Goal: Check status: Check status

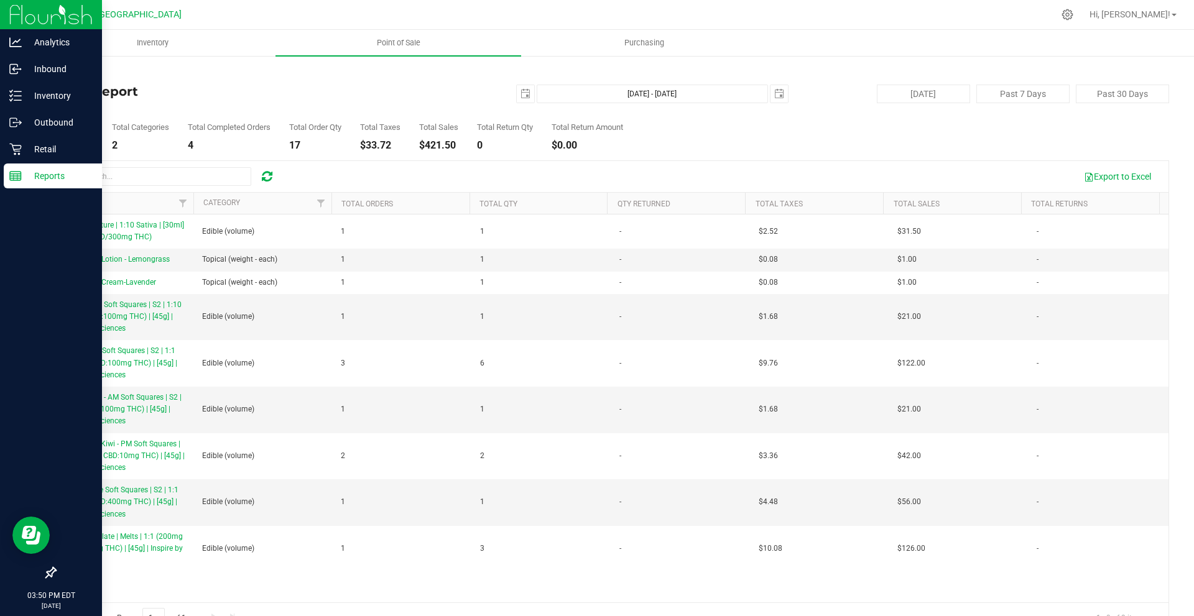
click at [36, 169] on div "Reports" at bounding box center [53, 176] width 98 height 25
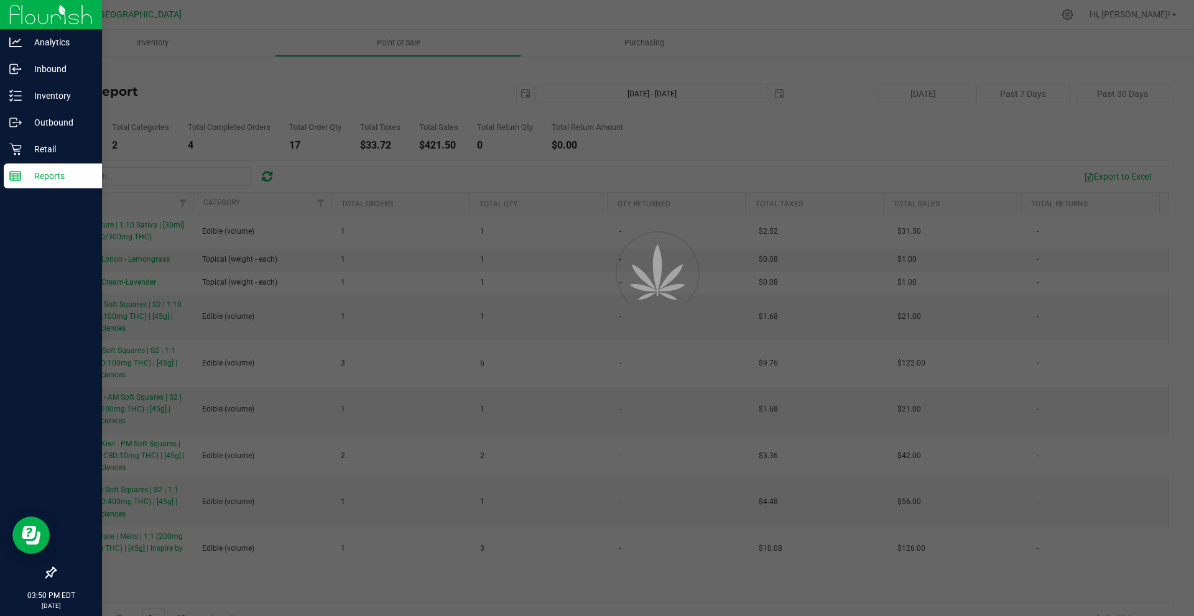
click at [36, 169] on p "Reports" at bounding box center [59, 176] width 75 height 15
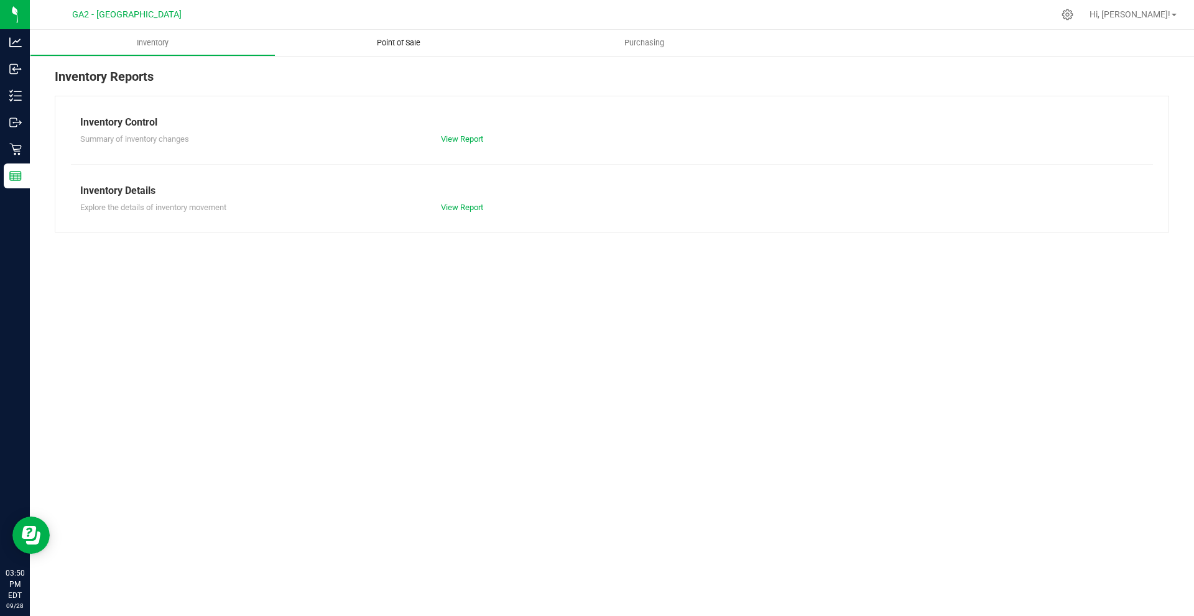
click at [394, 46] on span "Point of Sale" at bounding box center [398, 42] width 77 height 11
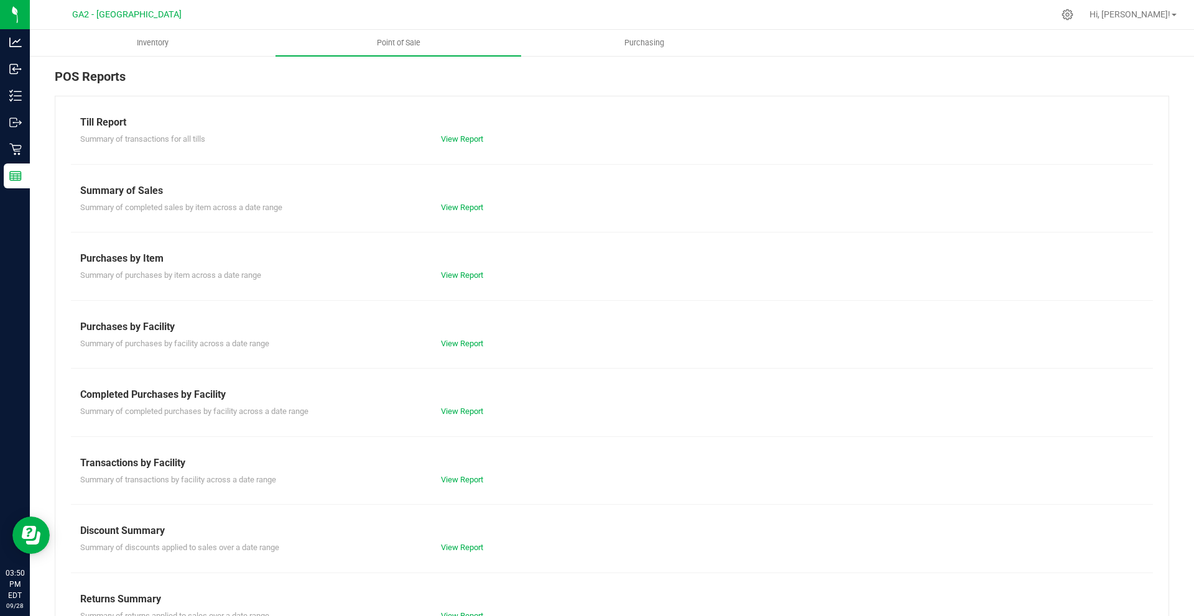
click at [468, 215] on div "Till Report Summary of transactions for all tills View Report Summary of Sales …" at bounding box center [612, 369] width 1115 height 546
click at [468, 208] on link "View Report" at bounding box center [462, 207] width 42 height 9
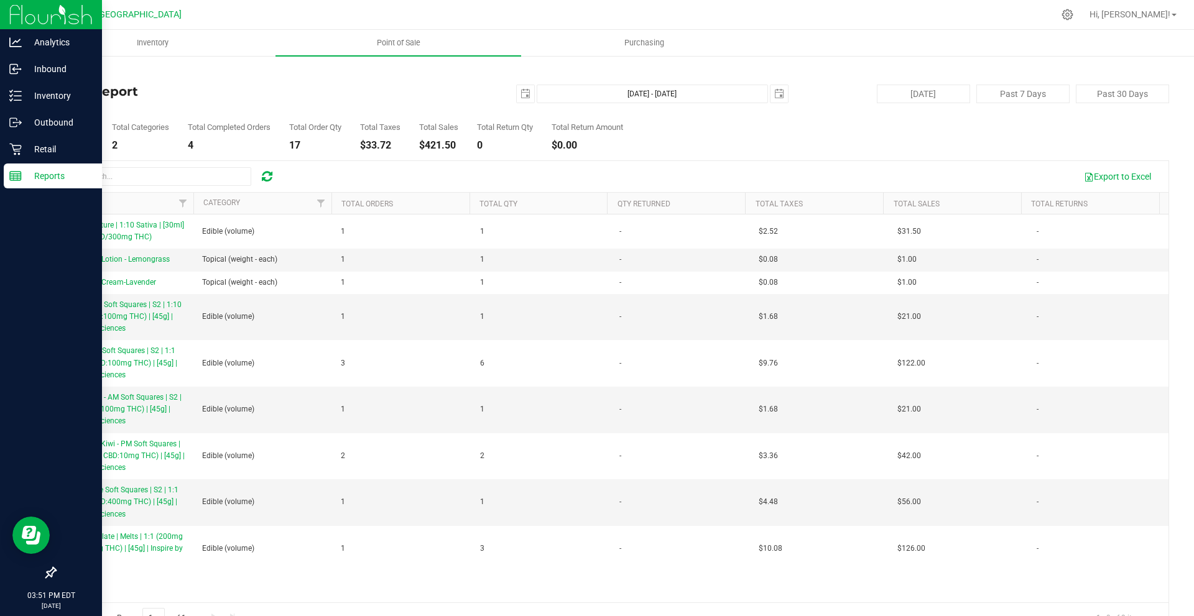
click at [25, 180] on p "Reports" at bounding box center [59, 176] width 75 height 15
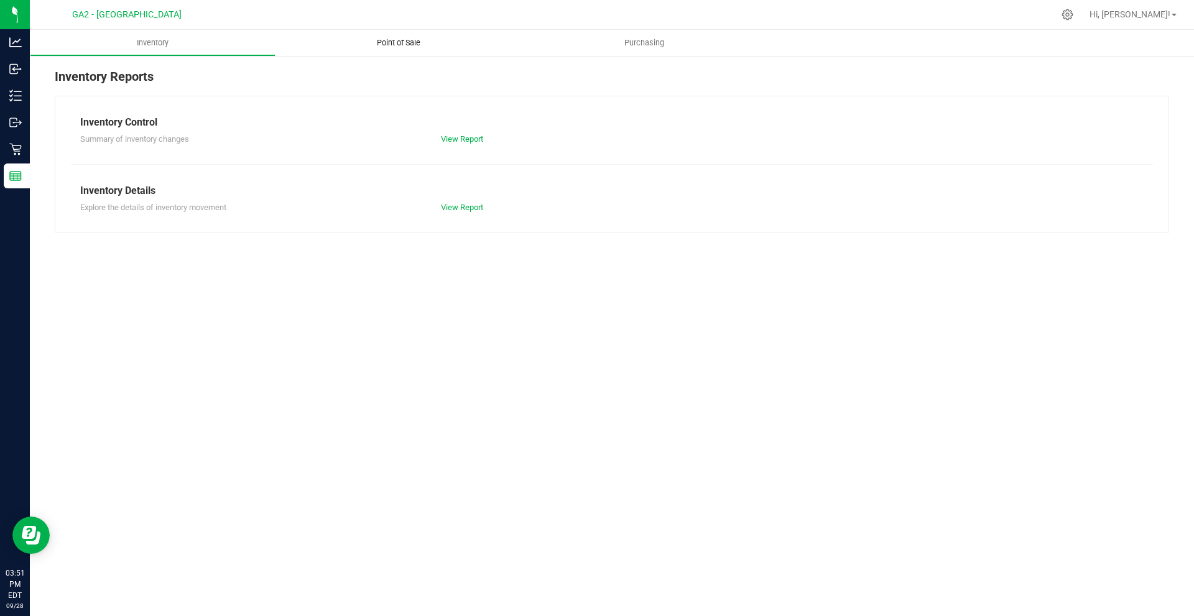
click at [379, 52] on uib-tab-heading "Point of Sale" at bounding box center [399, 43] width 246 height 26
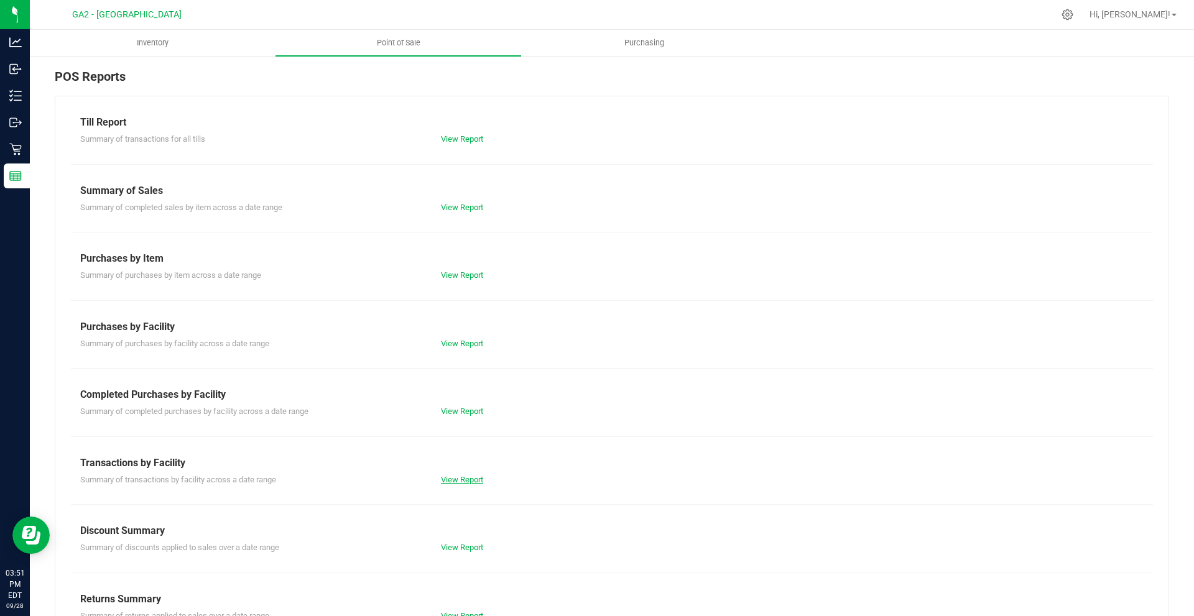
click at [466, 481] on link "View Report" at bounding box center [462, 479] width 42 height 9
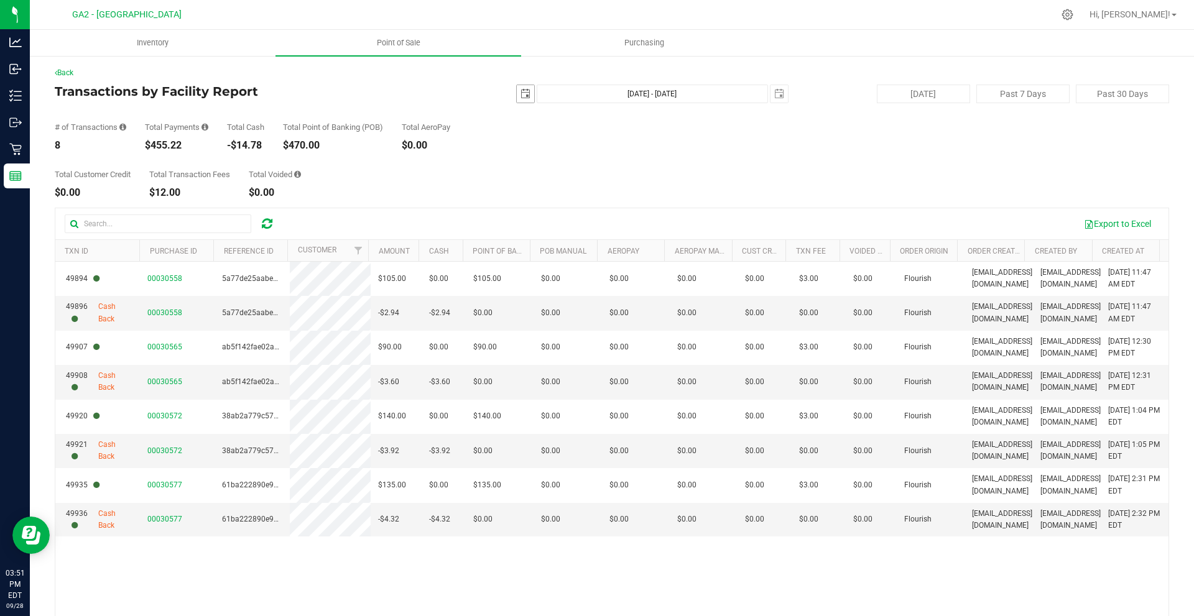
click at [523, 93] on span "select" at bounding box center [526, 94] width 10 height 10
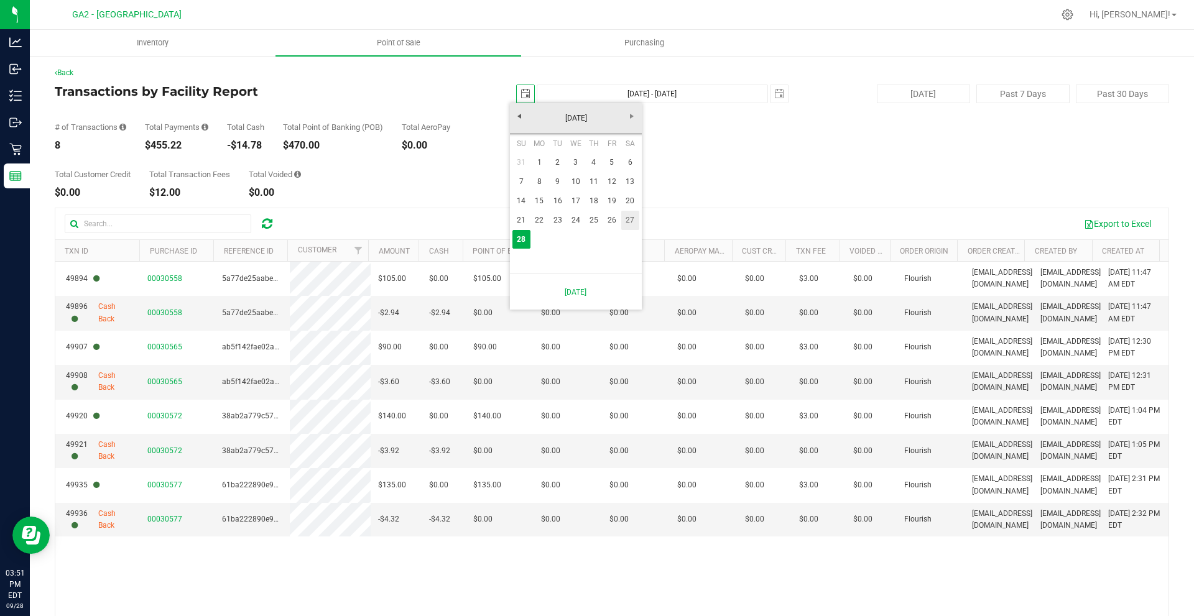
drag, startPoint x: 628, startPoint y: 220, endPoint x: 633, endPoint y: 211, distance: 9.5
click at [628, 219] on link "27" at bounding box center [630, 220] width 18 height 19
type input "[DATE]"
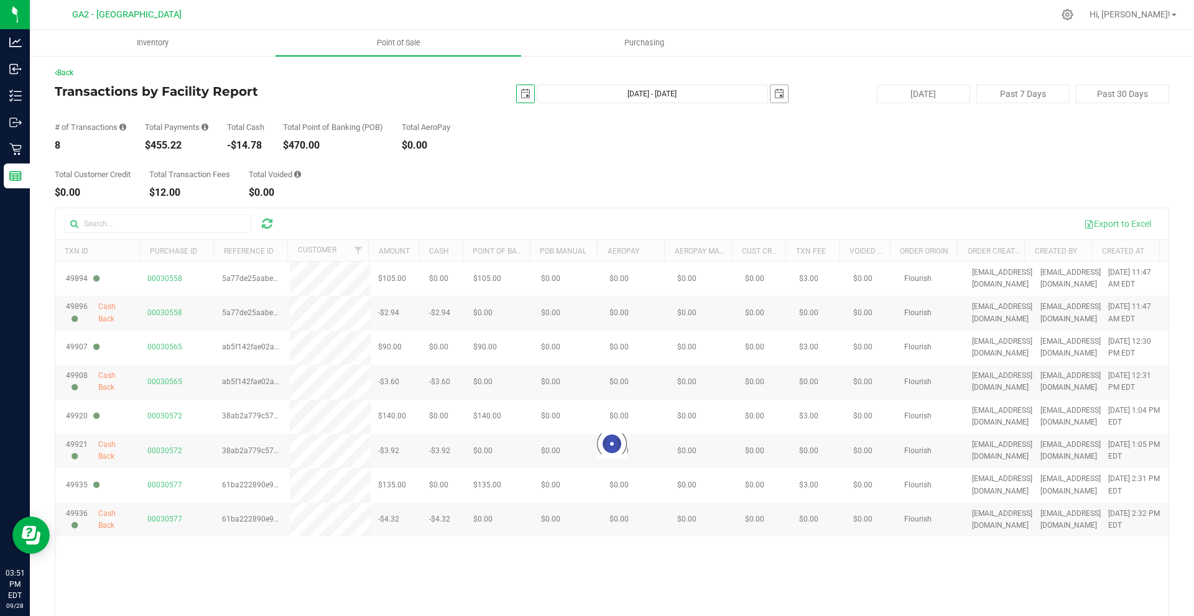
click at [771, 96] on span "select" at bounding box center [779, 93] width 17 height 17
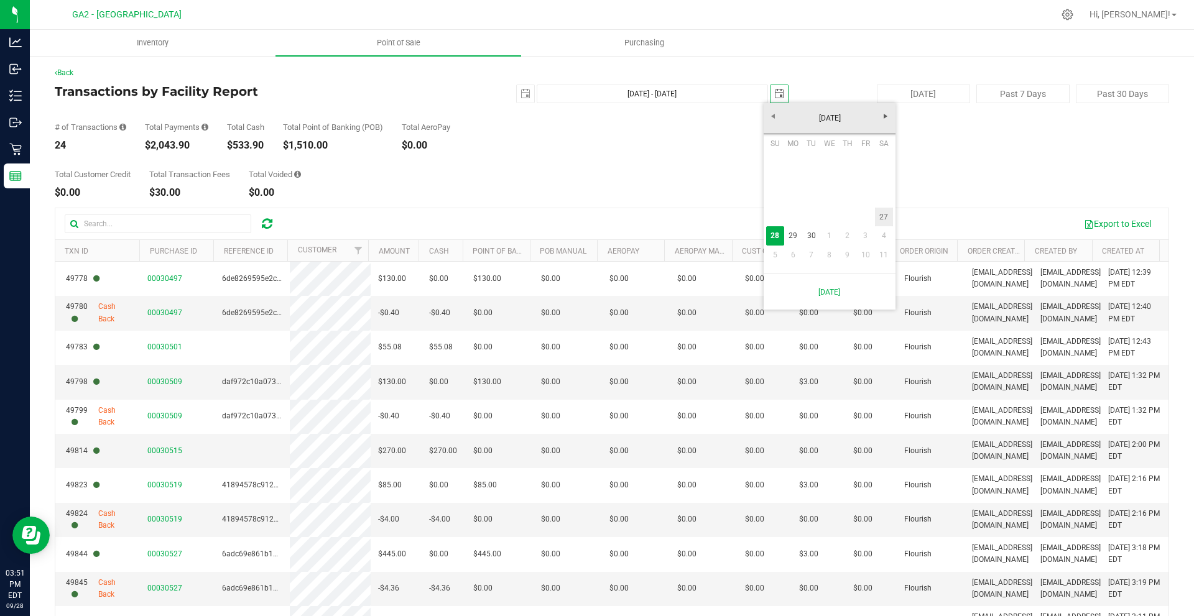
click at [878, 217] on link "27" at bounding box center [884, 217] width 18 height 19
type input "[DATE] - [DATE]"
type input "[DATE]"
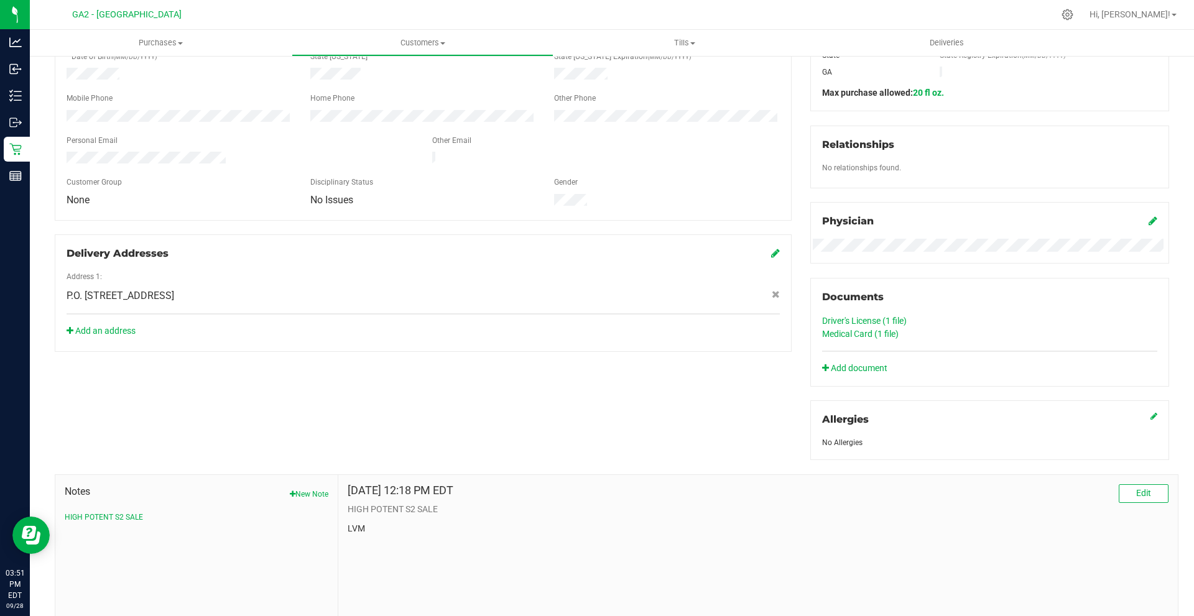
scroll to position [317, 0]
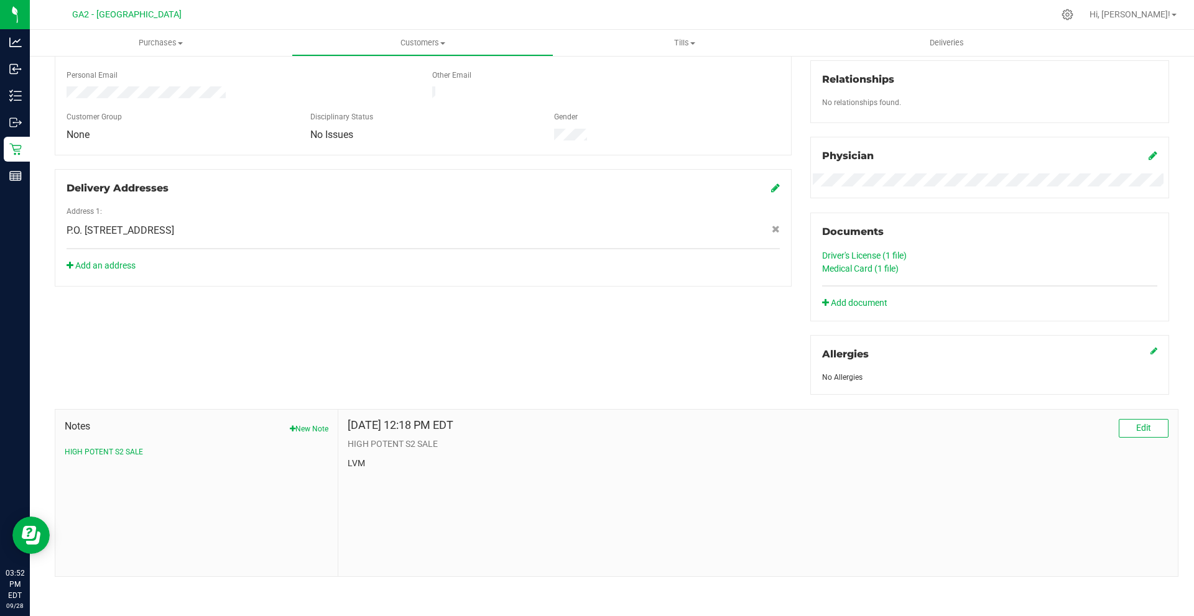
click at [828, 249] on div "Driver's License (1 file)" at bounding box center [989, 255] width 335 height 13
click at [835, 251] on link "Driver's License (1 file)" at bounding box center [864, 256] width 85 height 10
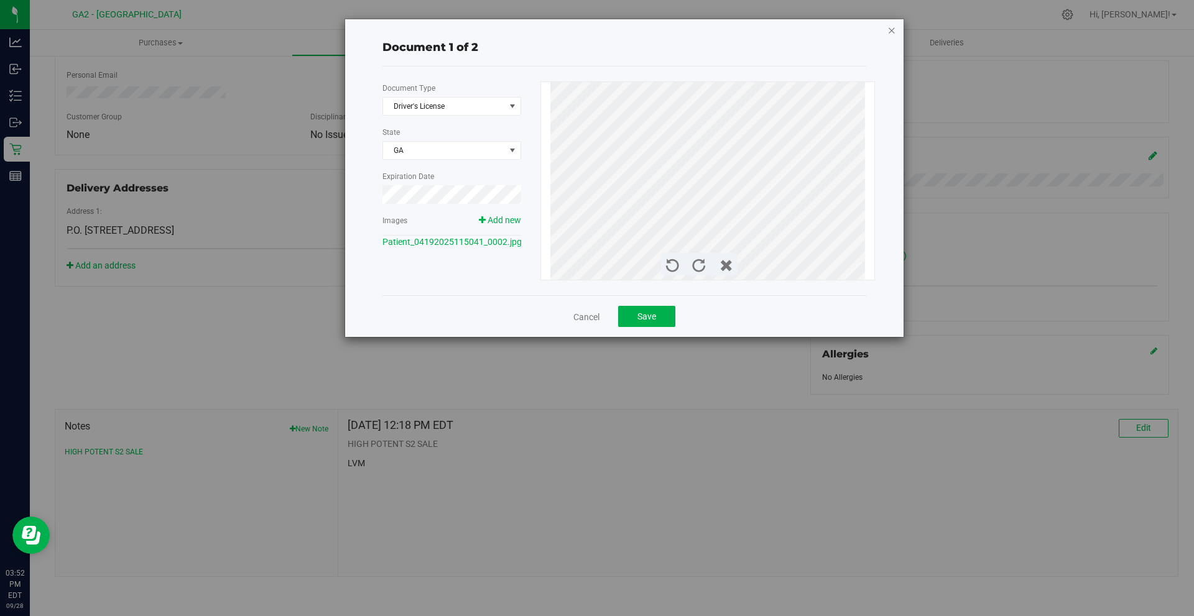
click at [891, 30] on icon "button" at bounding box center [892, 29] width 9 height 15
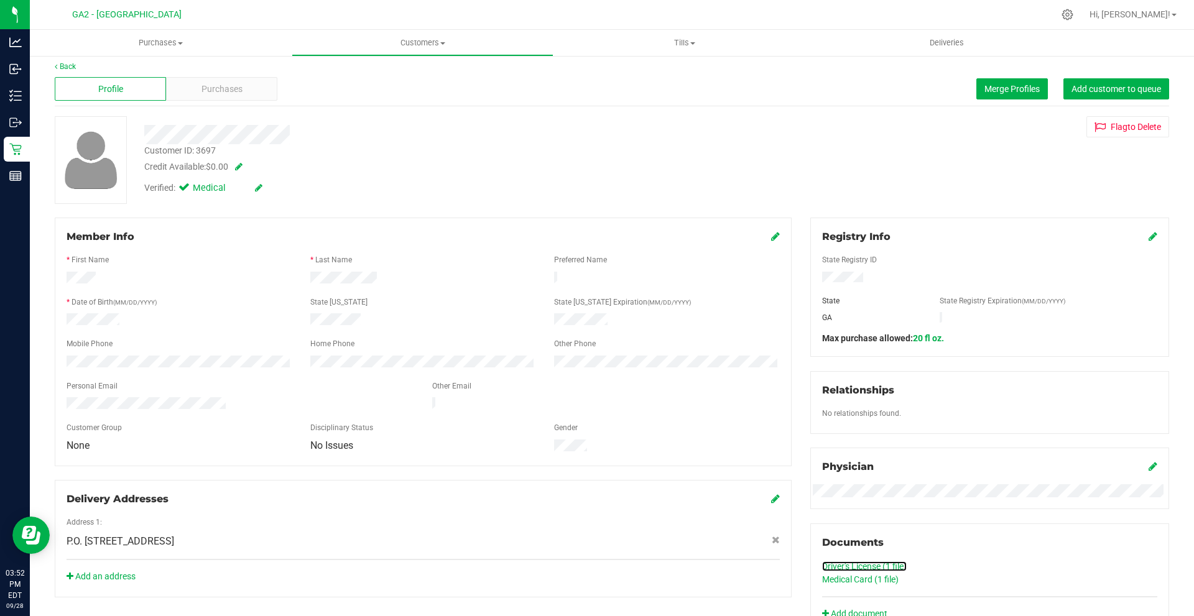
scroll to position [0, 0]
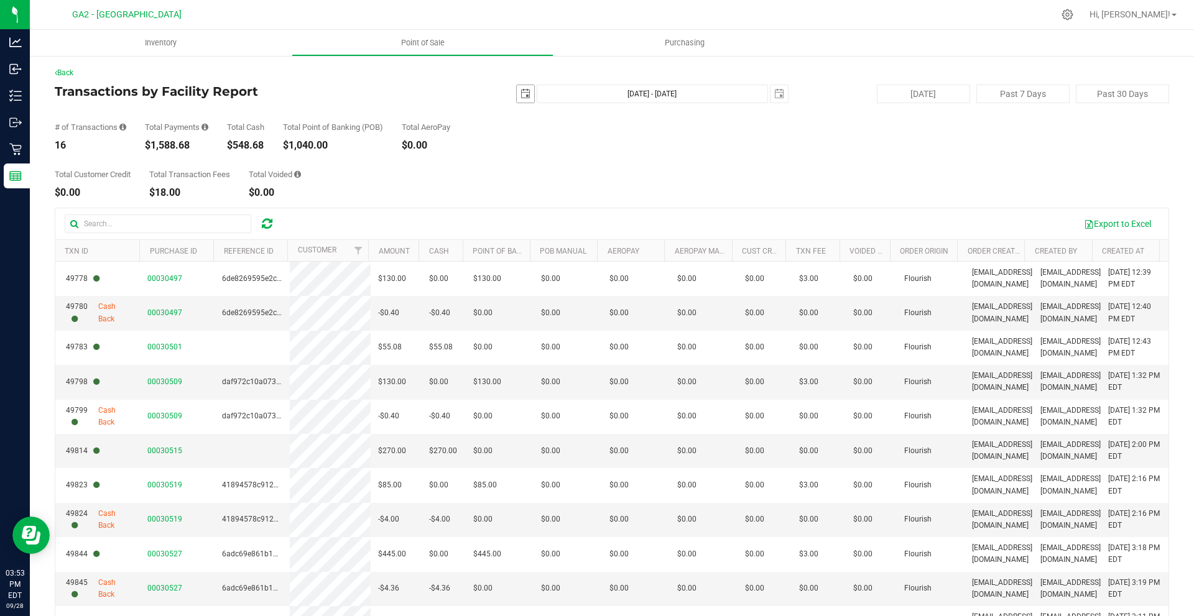
click at [521, 100] on span "select" at bounding box center [525, 93] width 17 height 17
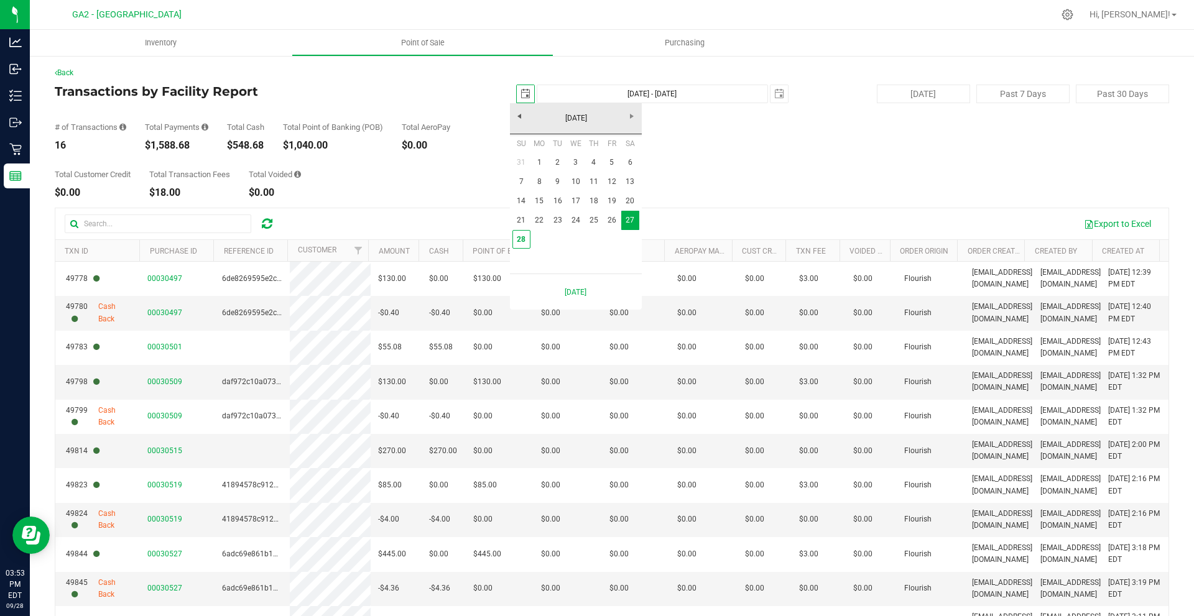
scroll to position [0, 31]
click at [527, 222] on link "21" at bounding box center [522, 220] width 18 height 19
type input "[DATE]"
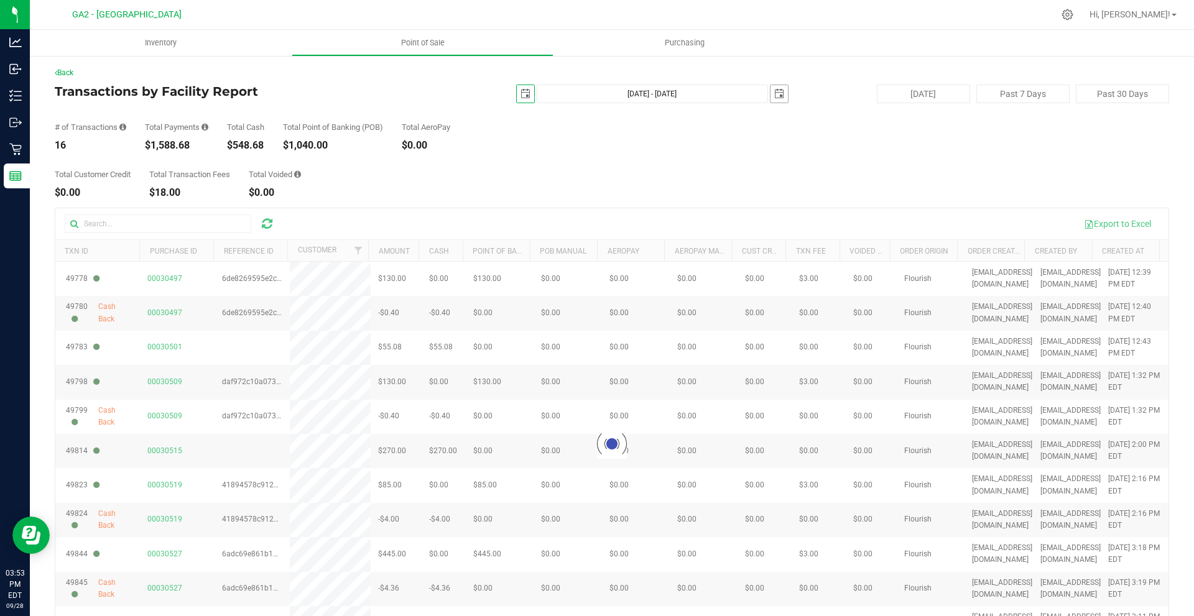
click at [771, 90] on span "select" at bounding box center [779, 93] width 17 height 17
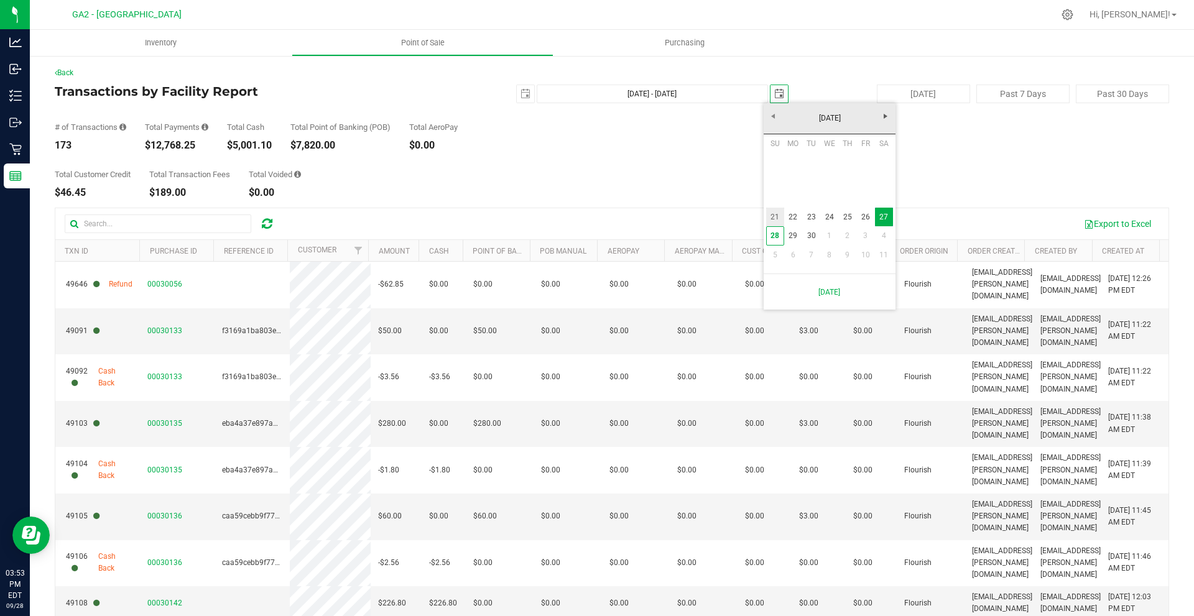
click at [773, 216] on link "21" at bounding box center [775, 217] width 18 height 19
type input "[DATE] - [DATE]"
type input "[DATE]"
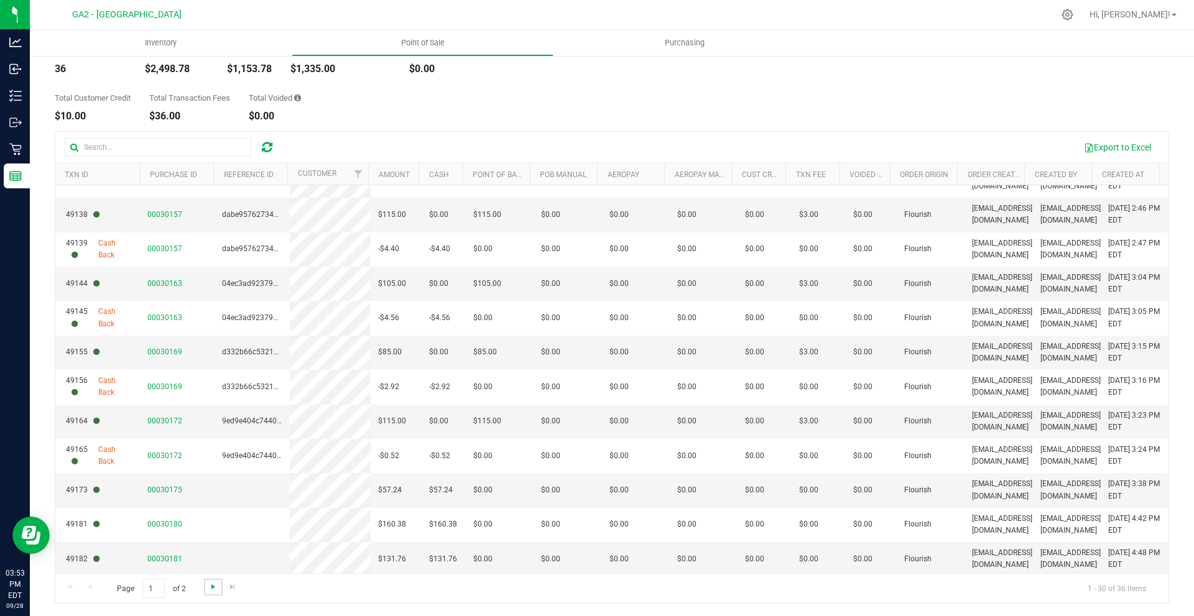
click at [213, 590] on span "Go to the next page" at bounding box center [213, 587] width 10 height 10
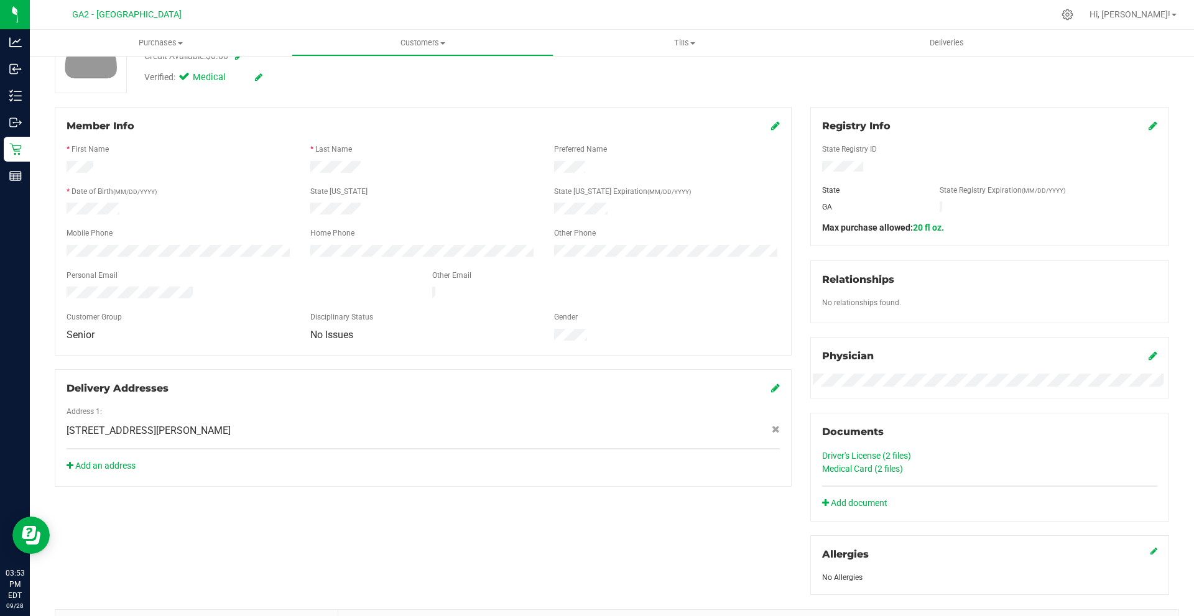
scroll to position [139, 0]
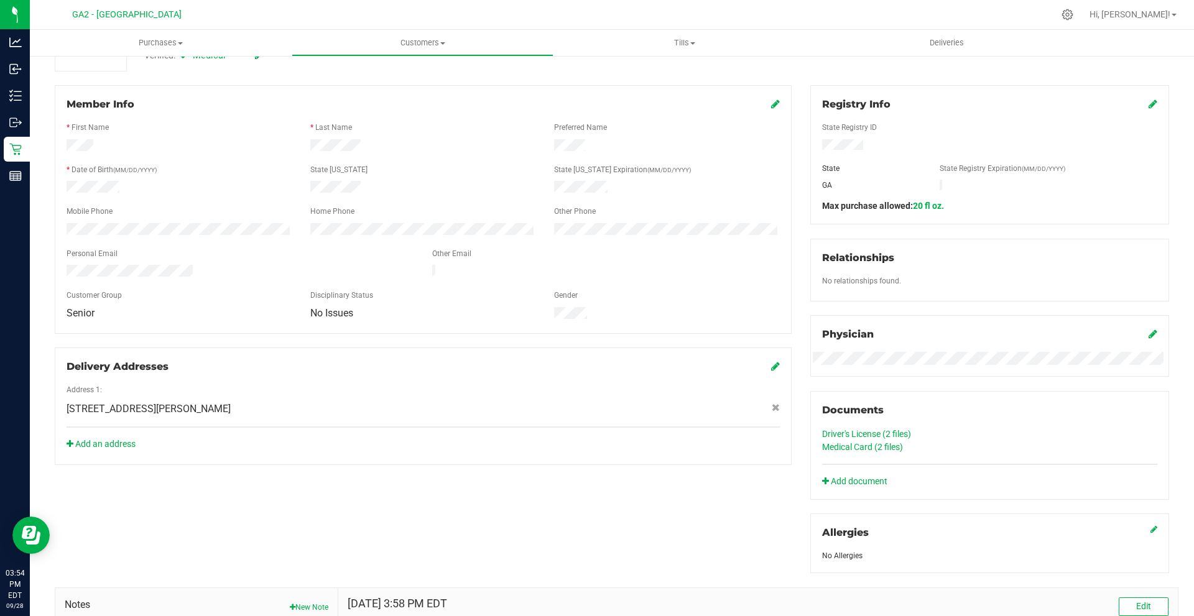
click at [894, 432] on link "Driver's License (2 files)" at bounding box center [866, 434] width 89 height 10
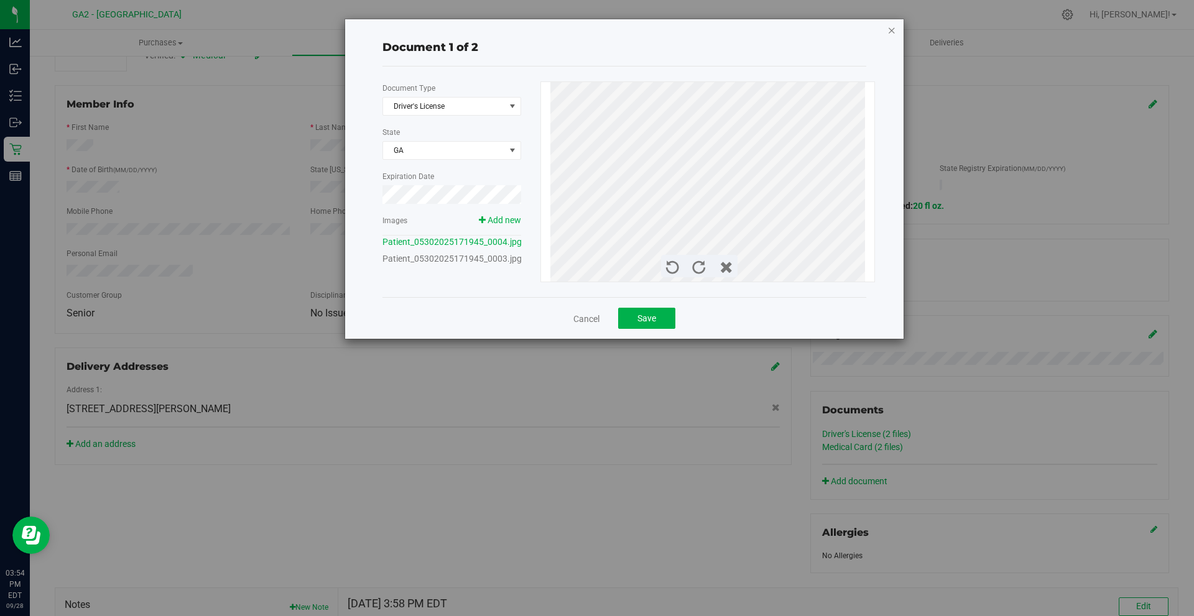
click at [895, 25] on icon "button" at bounding box center [892, 29] width 9 height 15
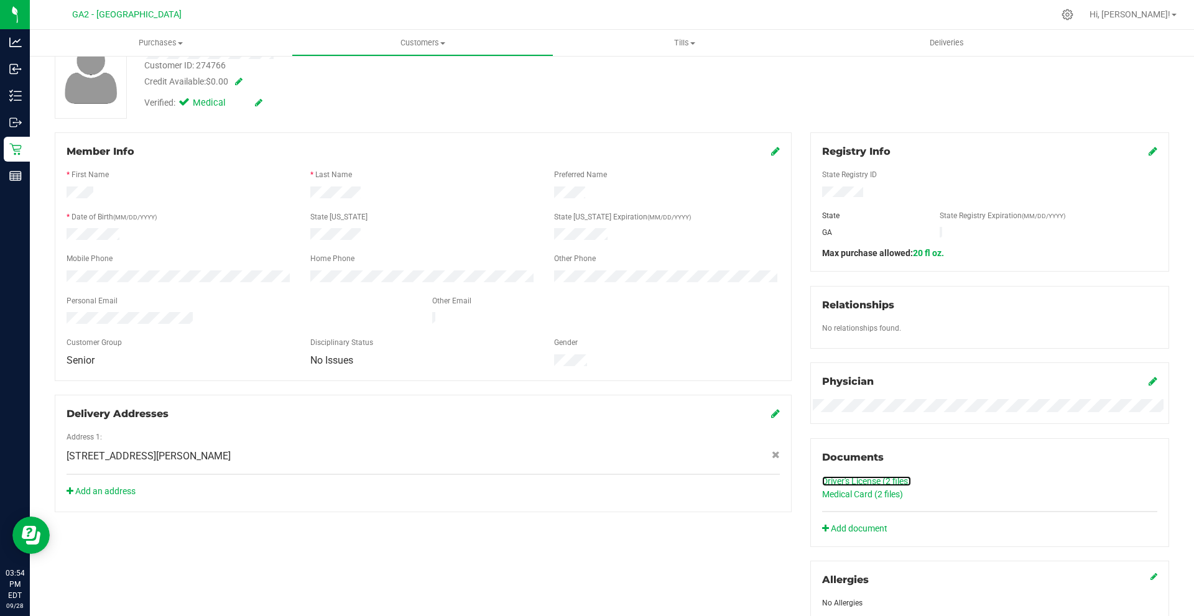
scroll to position [14, 0]
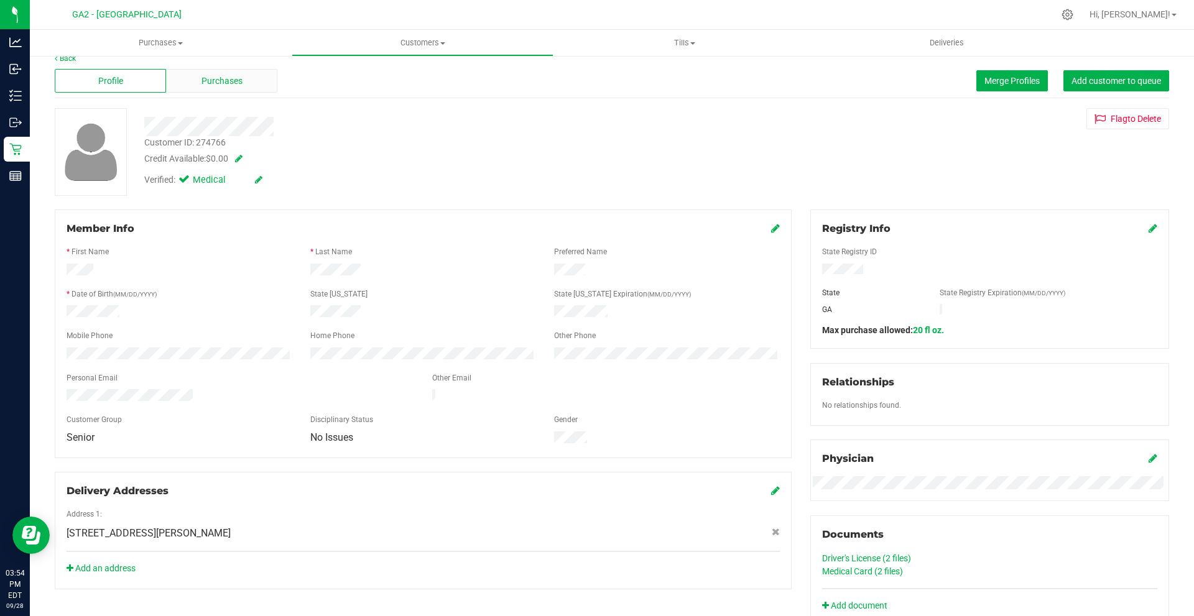
click at [186, 81] on div "Purchases" at bounding box center [221, 81] width 111 height 24
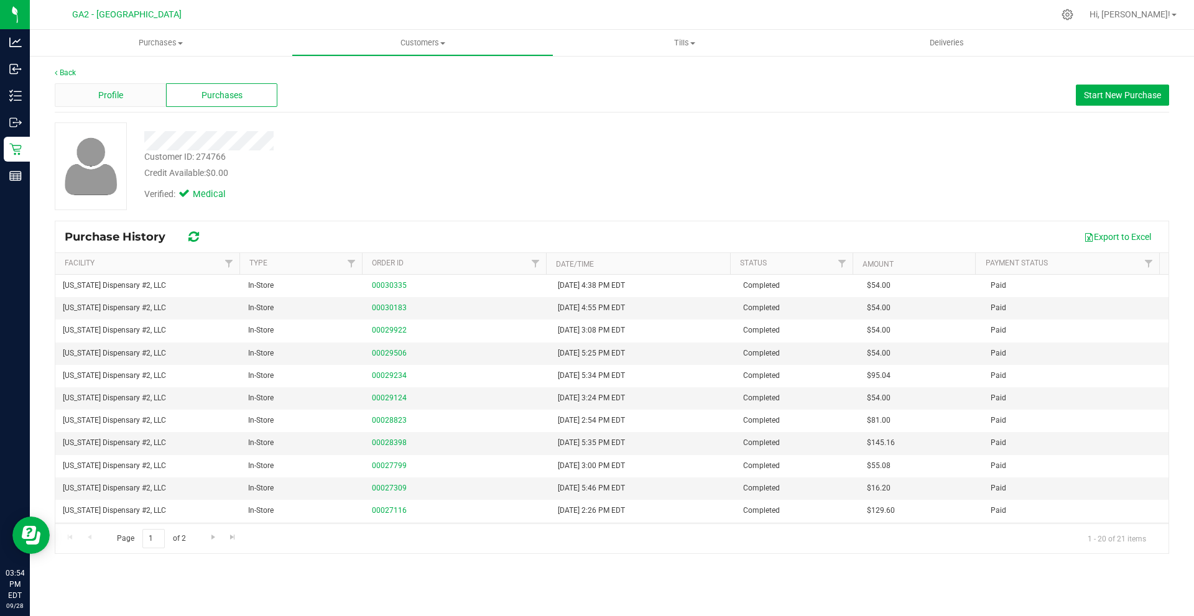
click at [119, 89] on span "Profile" at bounding box center [110, 95] width 25 height 13
